Goal: Find specific page/section: Find specific page/section

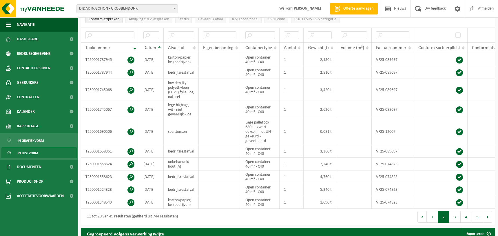
click at [444, 221] on button "2" at bounding box center [443, 217] width 11 height 12
click at [454, 222] on button "3" at bounding box center [455, 217] width 11 height 12
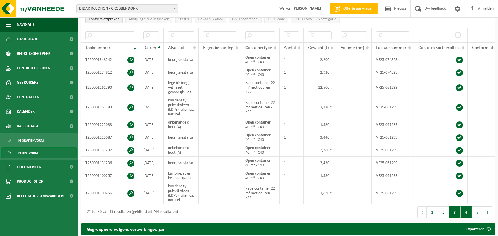
click at [466, 216] on button "4" at bounding box center [466, 212] width 11 height 12
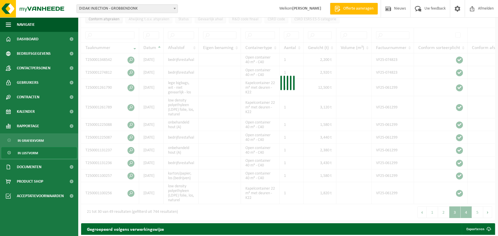
scroll to position [102, 0]
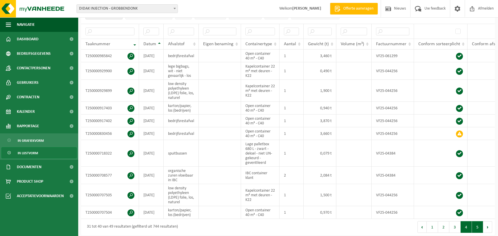
click at [475, 227] on button "5" at bounding box center [477, 227] width 11 height 12
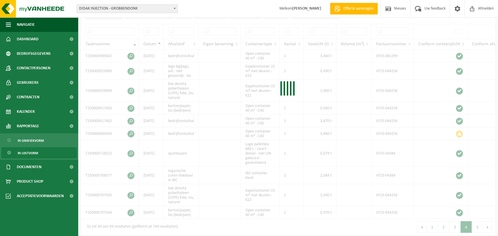
scroll to position [103, 0]
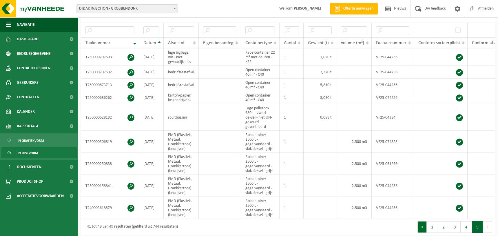
click at [423, 229] on button "Vorige" at bounding box center [422, 227] width 9 height 12
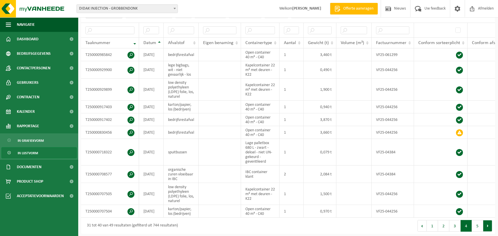
click at [490, 230] on button "Volgende" at bounding box center [487, 226] width 9 height 12
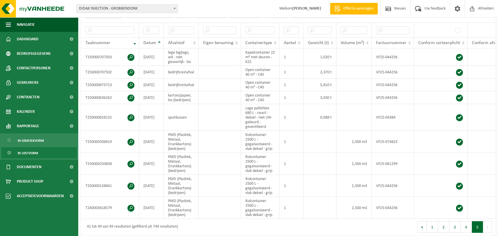
click at [490, 230] on button "Volgende" at bounding box center [487, 227] width 9 height 12
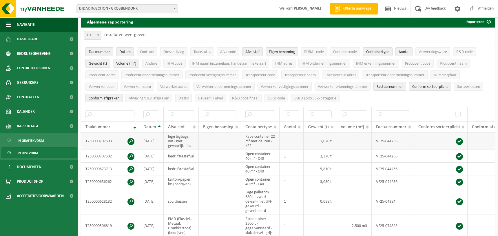
scroll to position [5, 0]
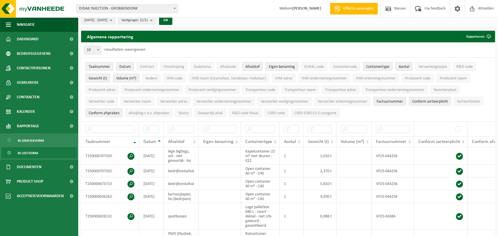
click at [125, 66] on span "Datum" at bounding box center [124, 67] width 11 height 4
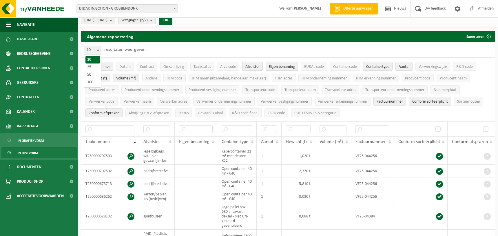
click at [98, 50] on b at bounding box center [98, 49] width 2 height 1
select select "100"
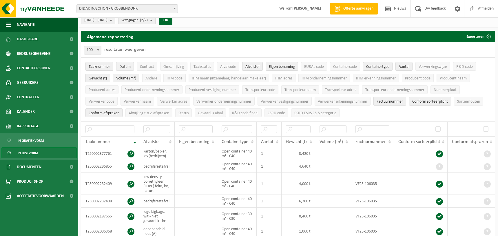
click at [129, 67] on span "Datum" at bounding box center [124, 67] width 11 height 4
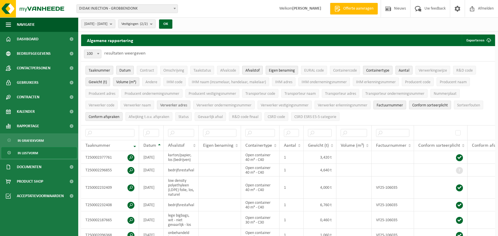
scroll to position [0, 0]
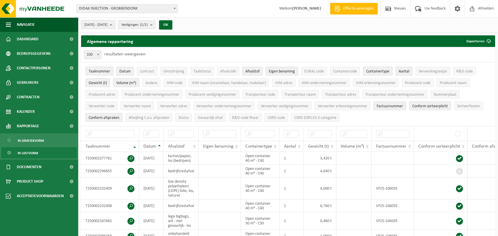
click at [115, 25] on b "submit" at bounding box center [112, 25] width 5 height 8
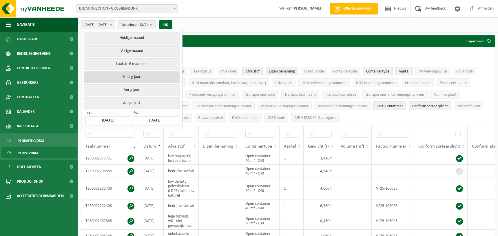
click at [144, 75] on button "Huidig jaar" at bounding box center [132, 77] width 96 height 12
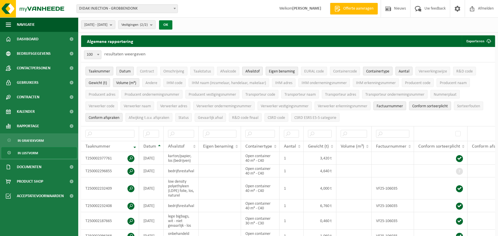
click at [172, 25] on button "OK" at bounding box center [165, 24] width 13 height 9
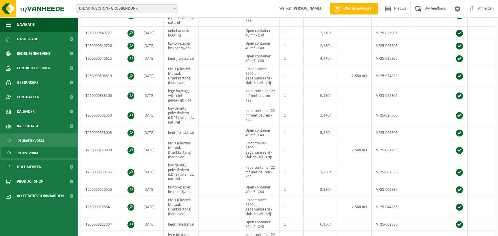
scroll to position [855, 0]
